Goal: Information Seeking & Learning: Learn about a topic

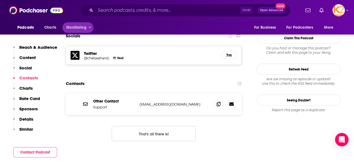
scroll to position [488, 0]
click at [21, 11] on img at bounding box center [36, 10] width 54 height 11
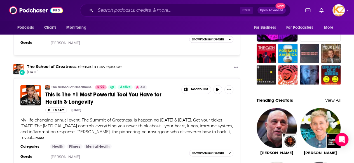
scroll to position [430, 0]
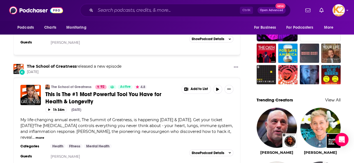
click at [84, 96] on span "This Is The #1 Most Powerful Tool You Have for Health & Longevity" at bounding box center [103, 98] width 116 height 14
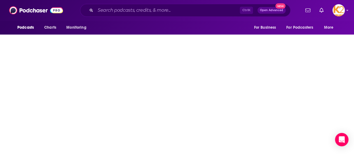
scroll to position [40, 0]
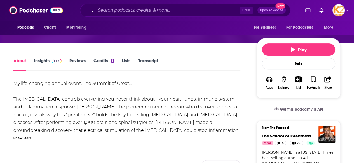
scroll to position [65, 0]
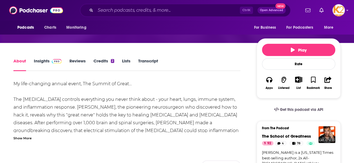
click at [44, 59] on link "Insights" at bounding box center [48, 64] width 28 height 13
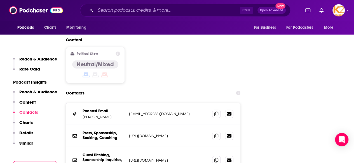
scroll to position [655, 0]
click at [145, 9] on input "Search podcasts, credits, & more..." at bounding box center [167, 10] width 144 height 9
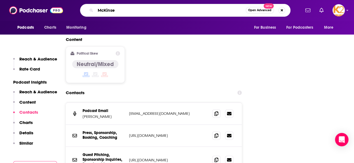
type input "McKinsey"
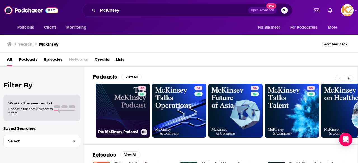
click at [138, 104] on div "72" at bounding box center [143, 107] width 10 height 43
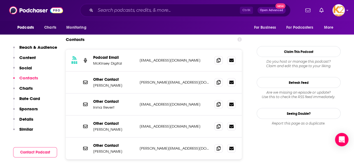
scroll to position [557, 0]
